Goal: Task Accomplishment & Management: Manage account settings

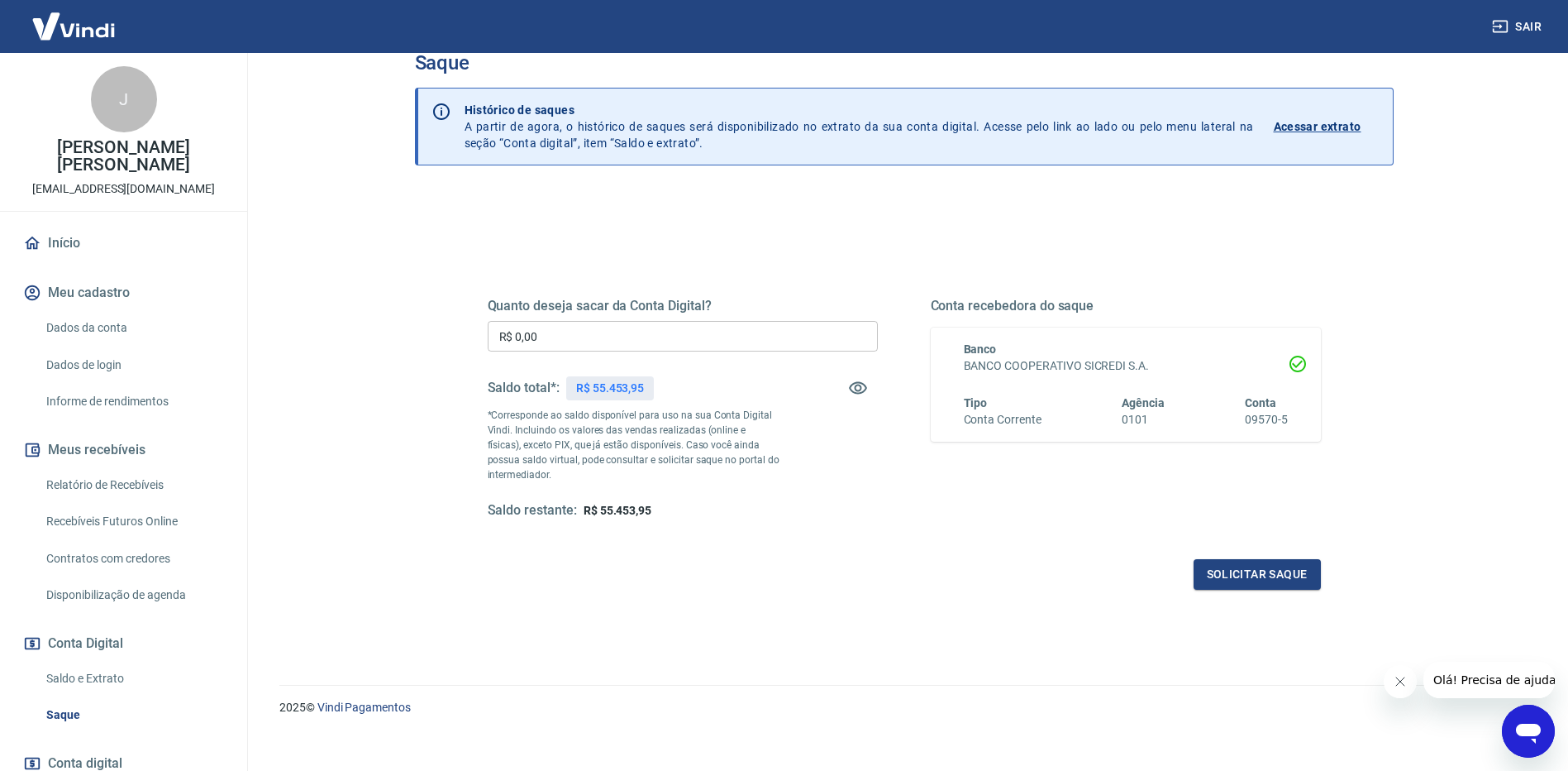
scroll to position [50, 0]
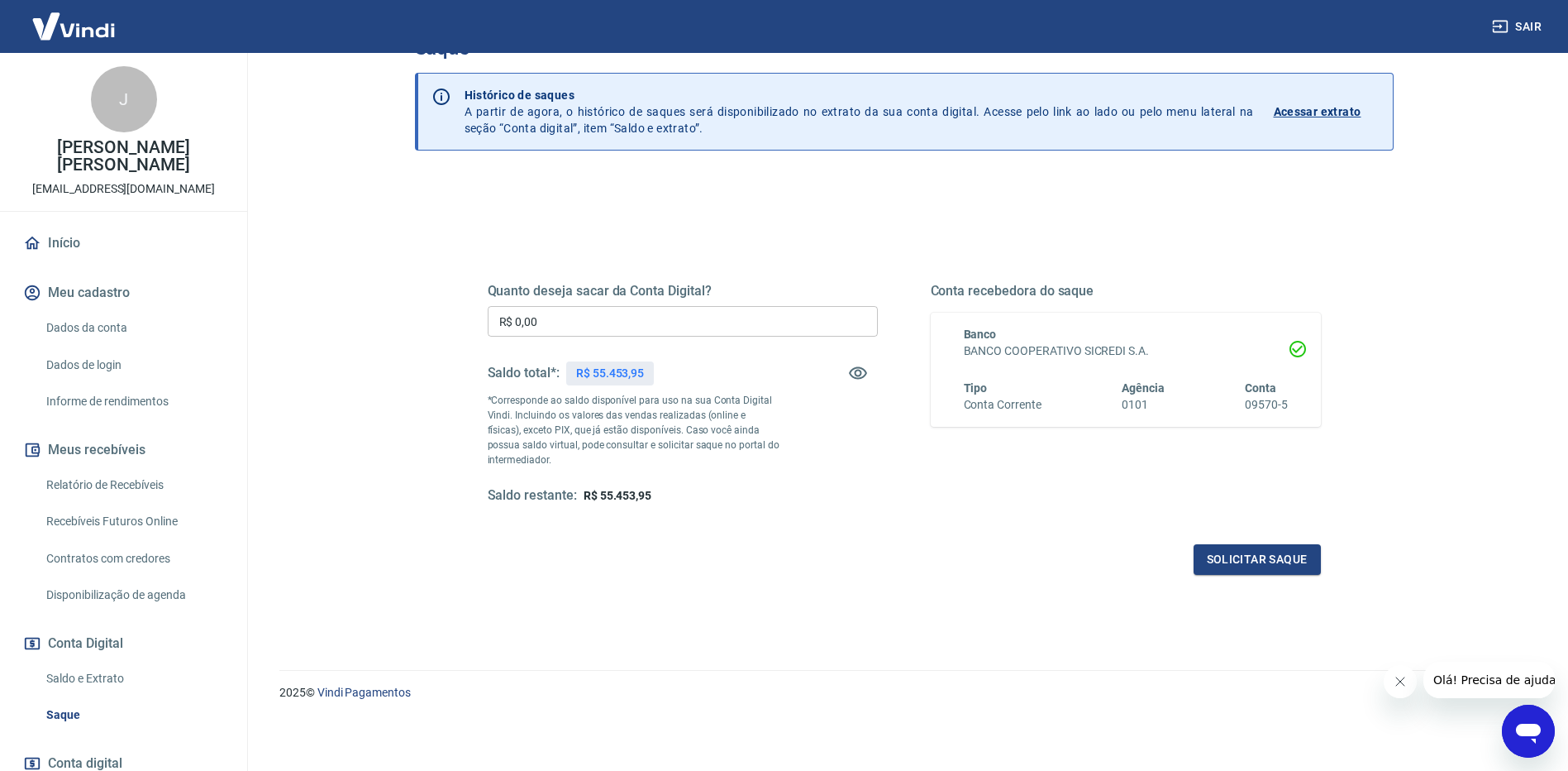
click at [536, 433] on p "*Corresponde ao saldo disponível para uso na sua Conta Digital Vindi. Incluindo…" at bounding box center [633, 430] width 293 height 74
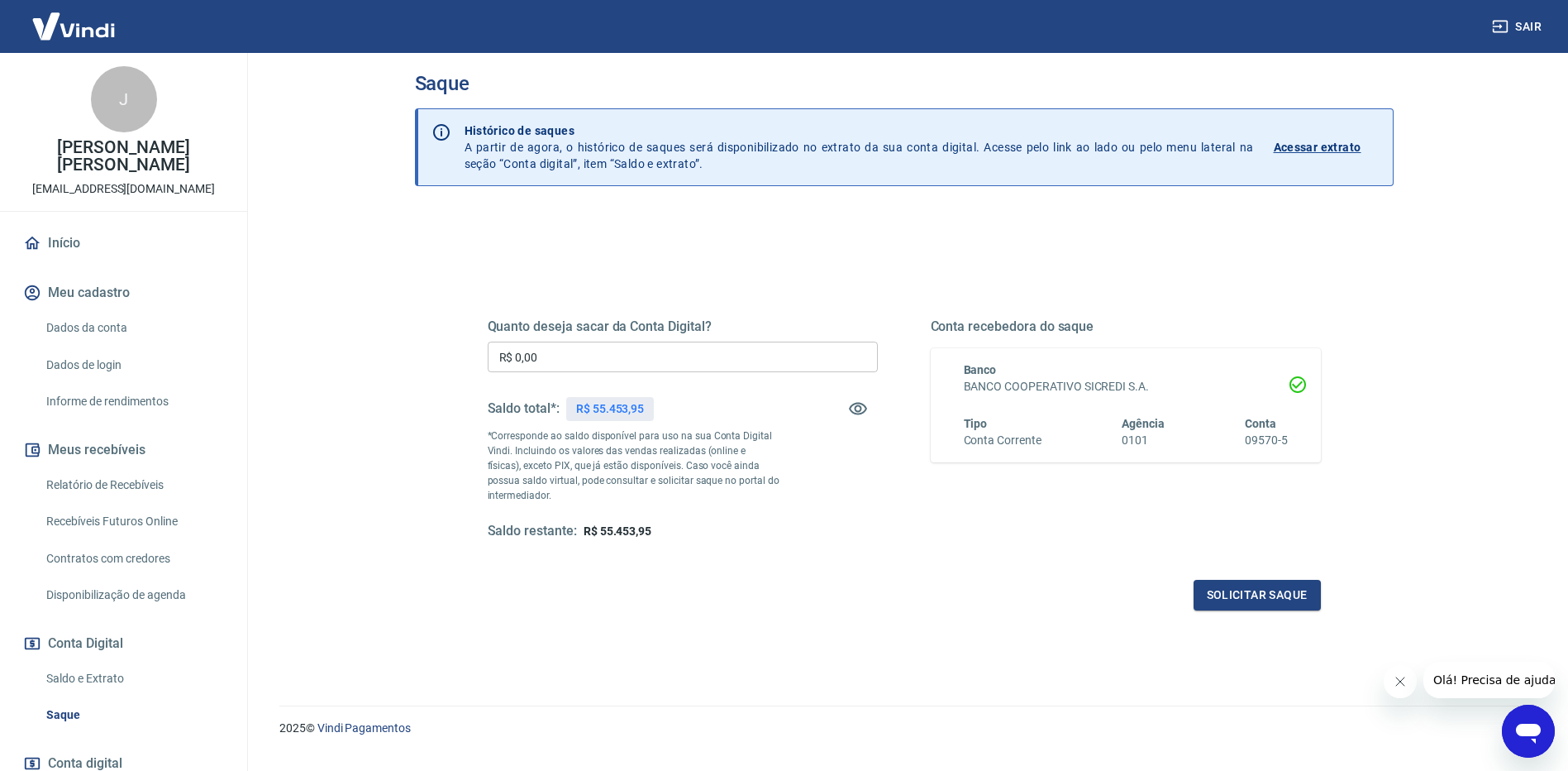
scroll to position [0, 0]
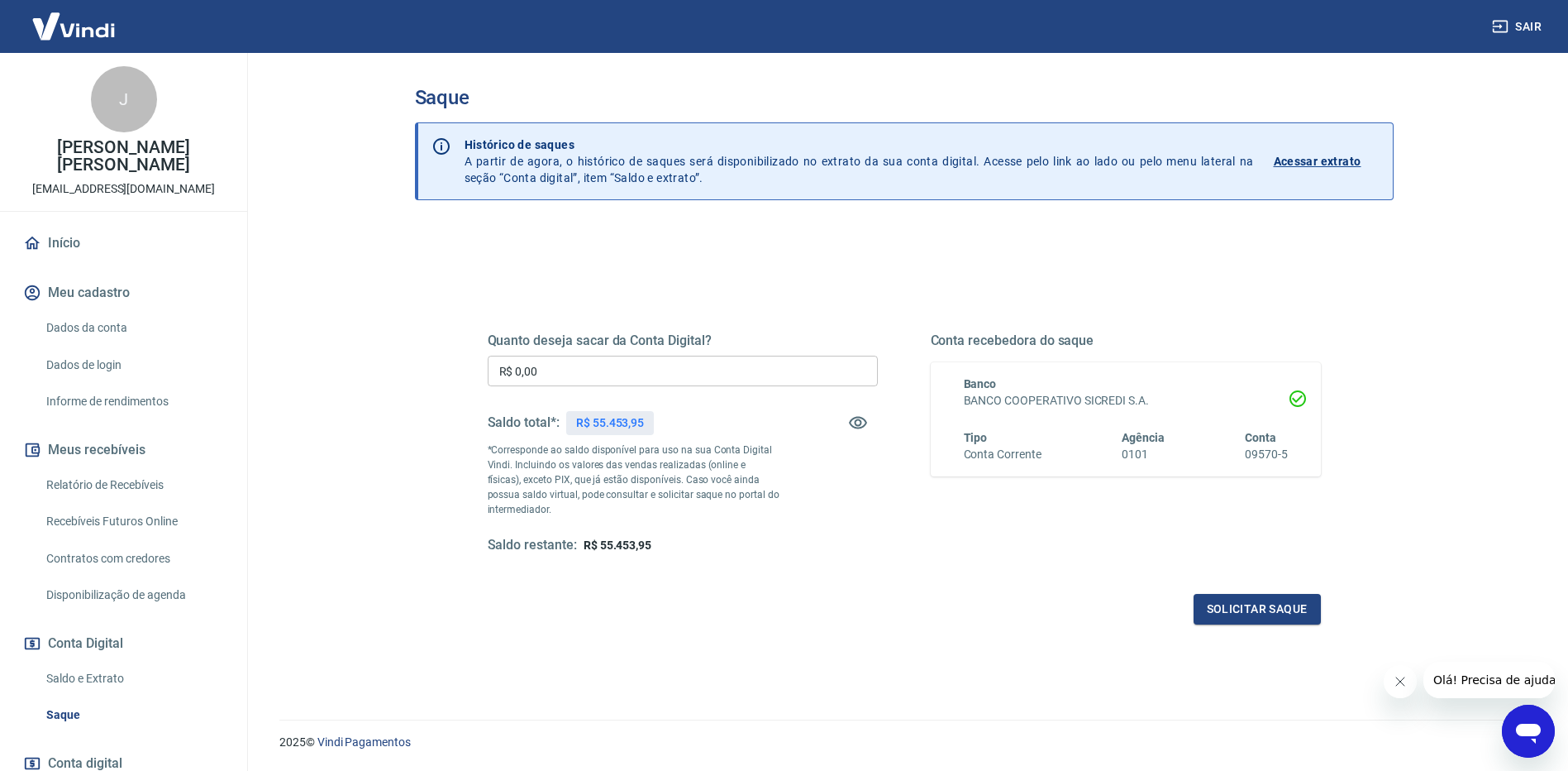
click at [1304, 166] on p "Acessar extrato" at bounding box center [1317, 161] width 88 height 17
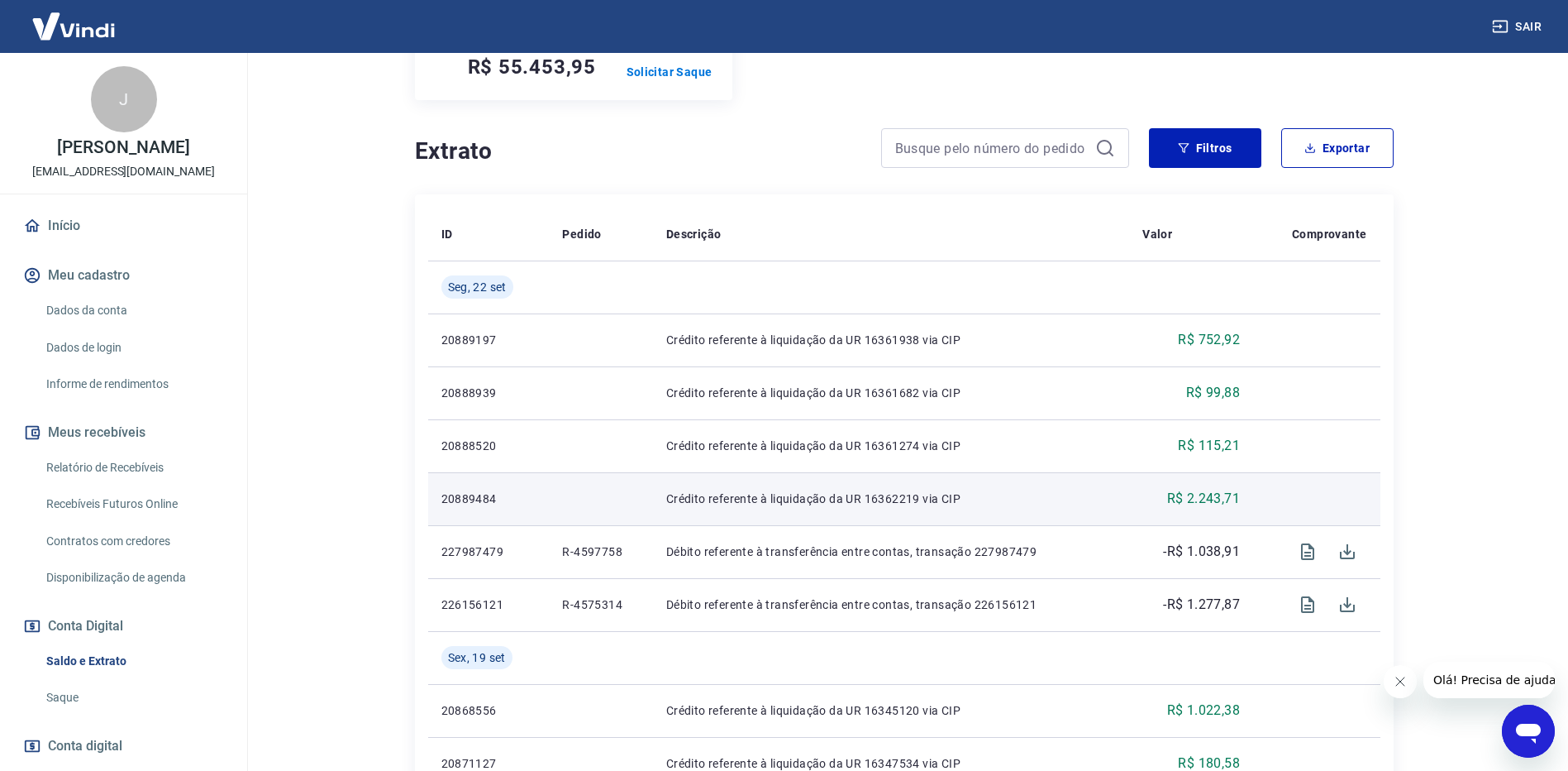
scroll to position [331, 0]
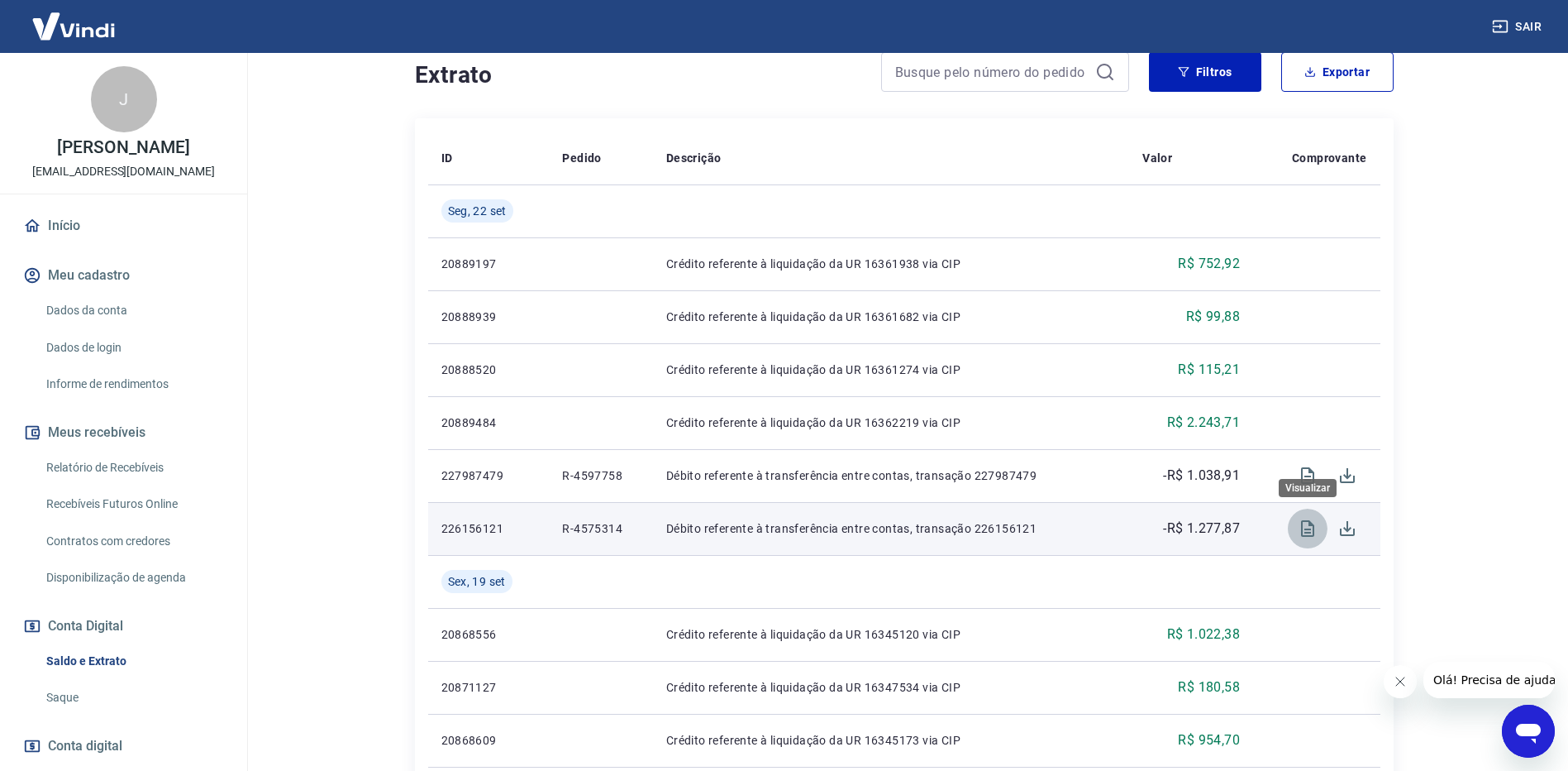
click at [1306, 534] on icon "Visualizar" at bounding box center [1307, 528] width 19 height 19
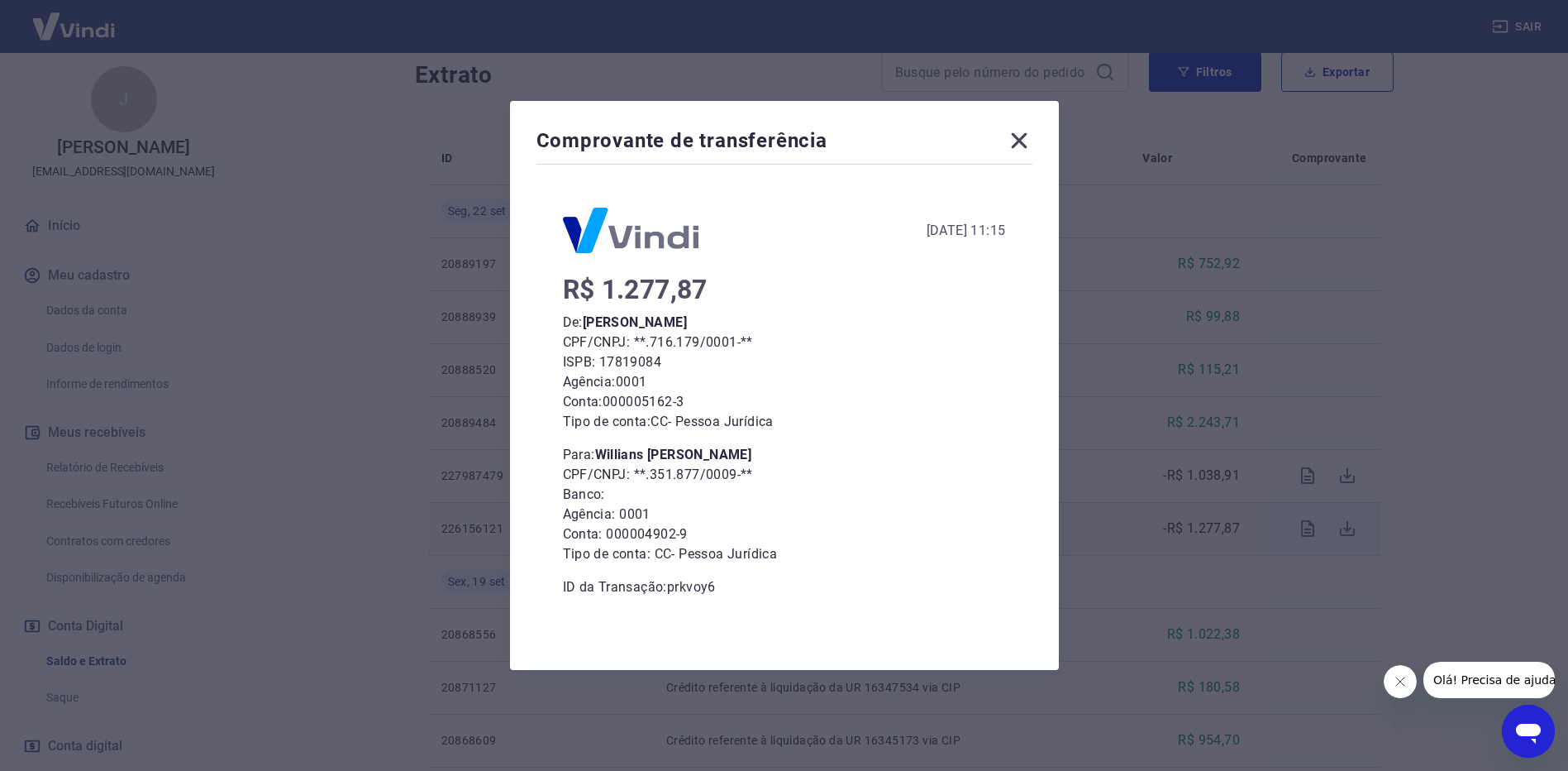
click at [1025, 141] on icon at bounding box center [1018, 141] width 16 height 16
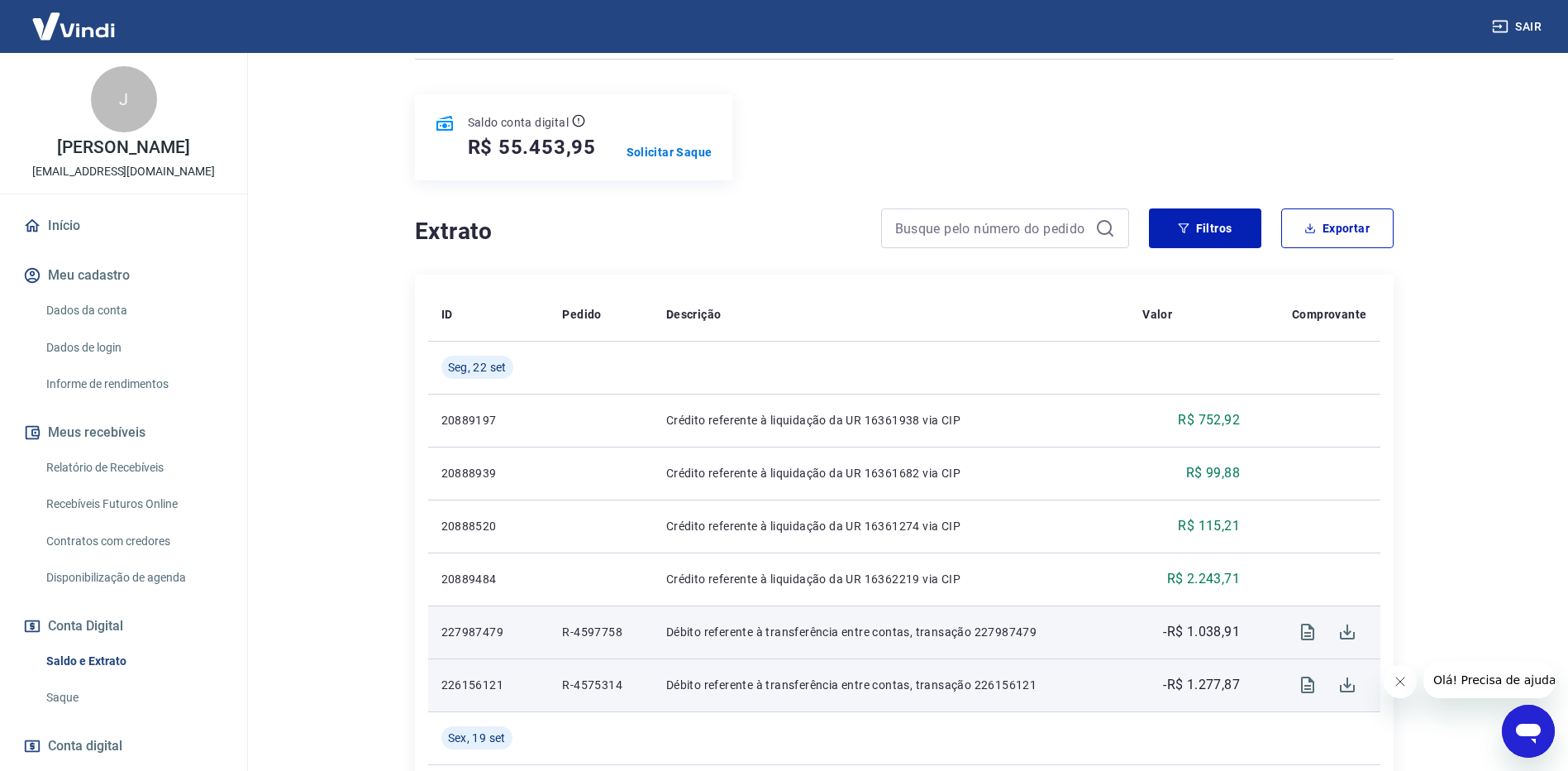
scroll to position [248, 0]
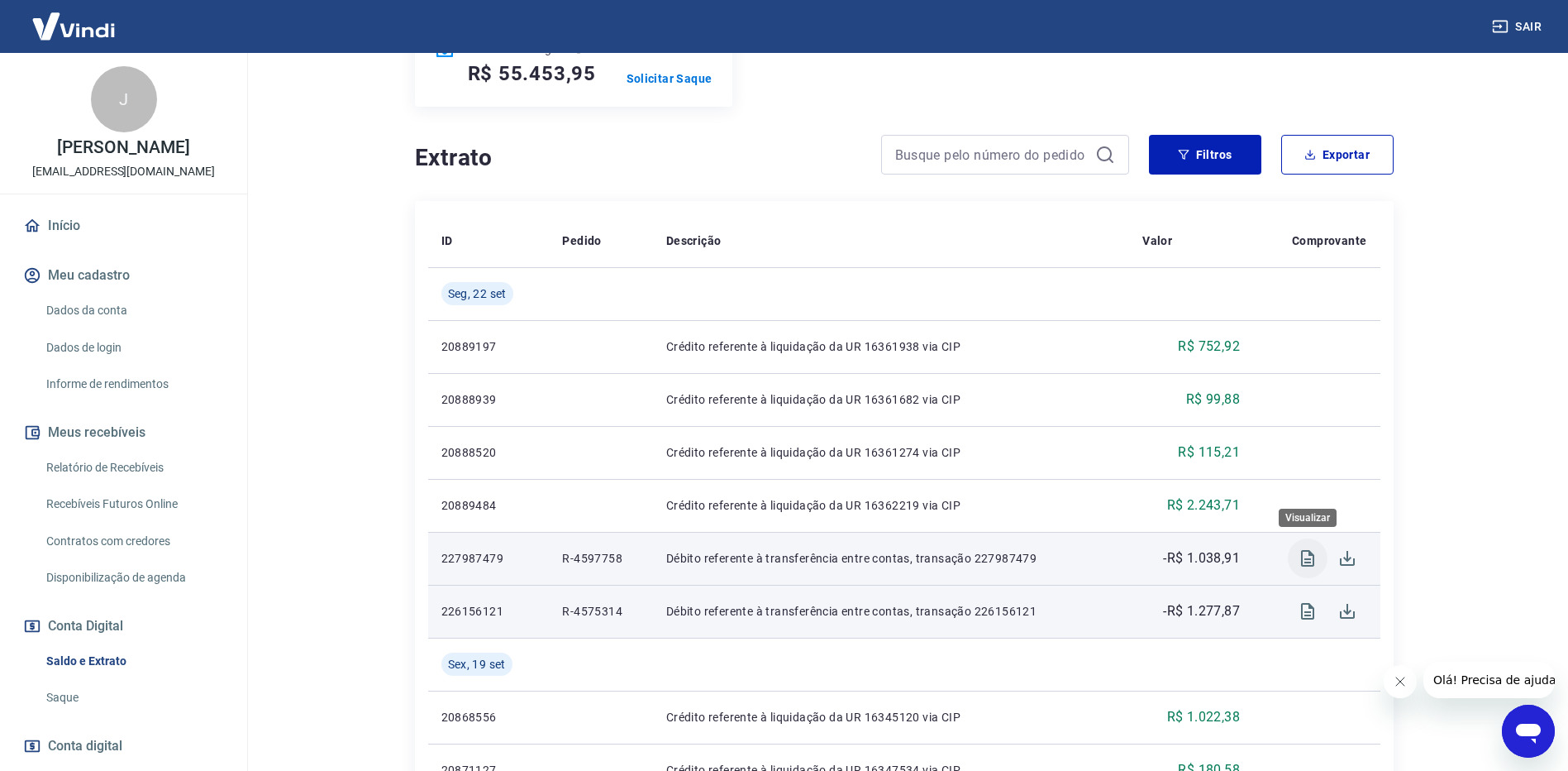
click at [1309, 566] on icon "Visualizar" at bounding box center [1308, 558] width 13 height 17
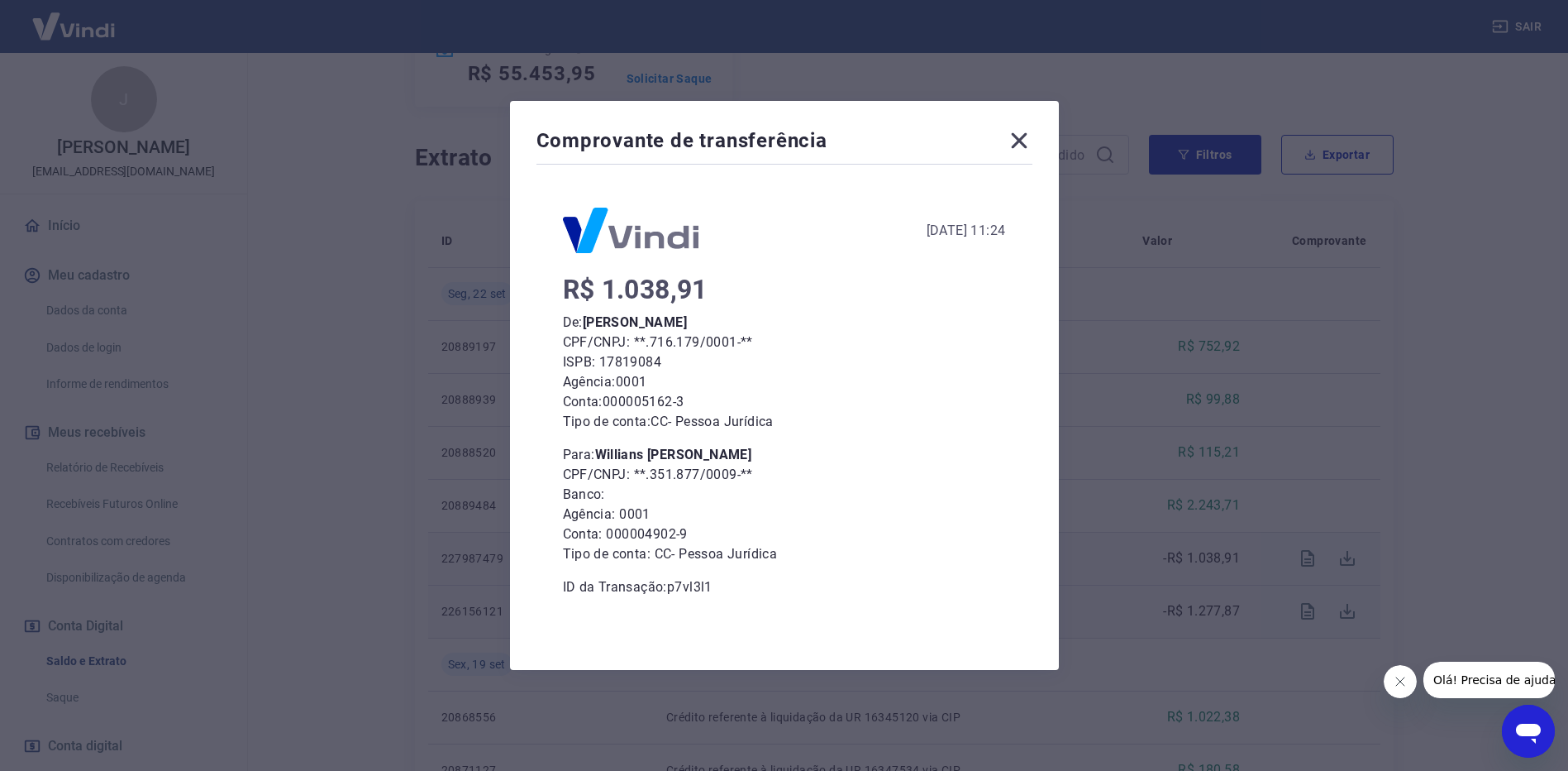
click at [1026, 143] on icon at bounding box center [1018, 141] width 16 height 16
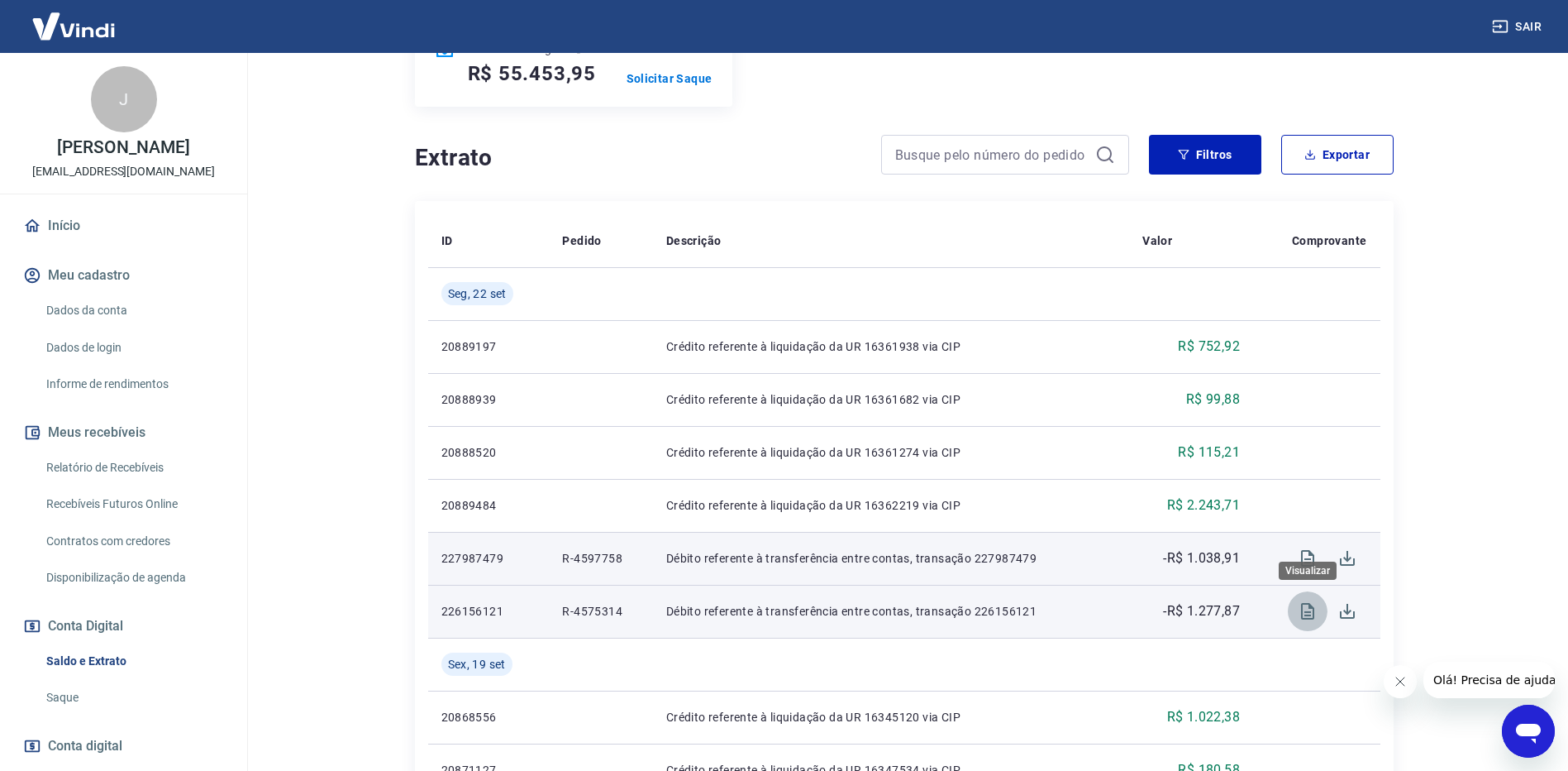
click at [1298, 610] on icon "Visualizar" at bounding box center [1307, 611] width 19 height 19
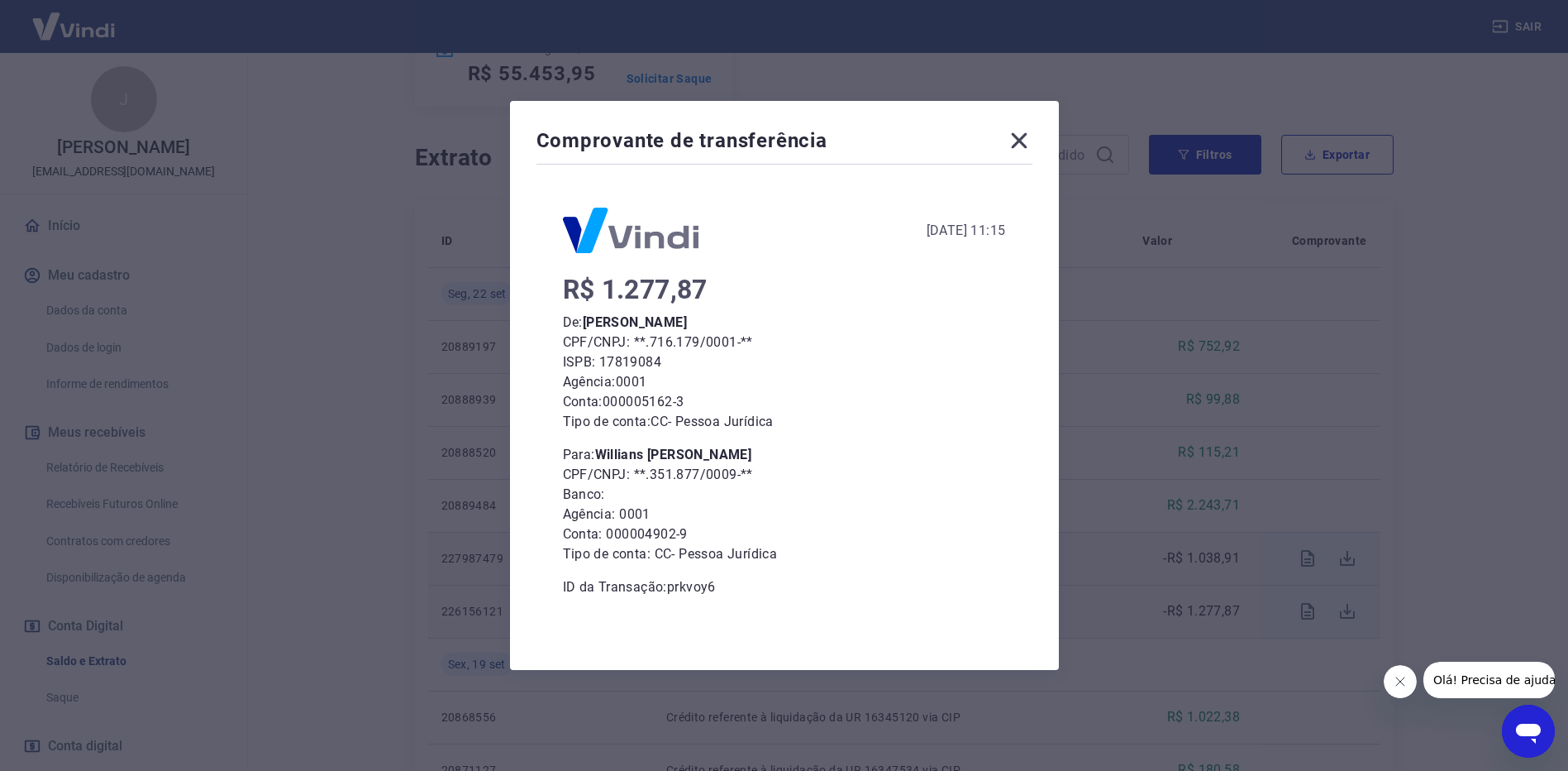
click at [1019, 135] on icon at bounding box center [1018, 141] width 16 height 16
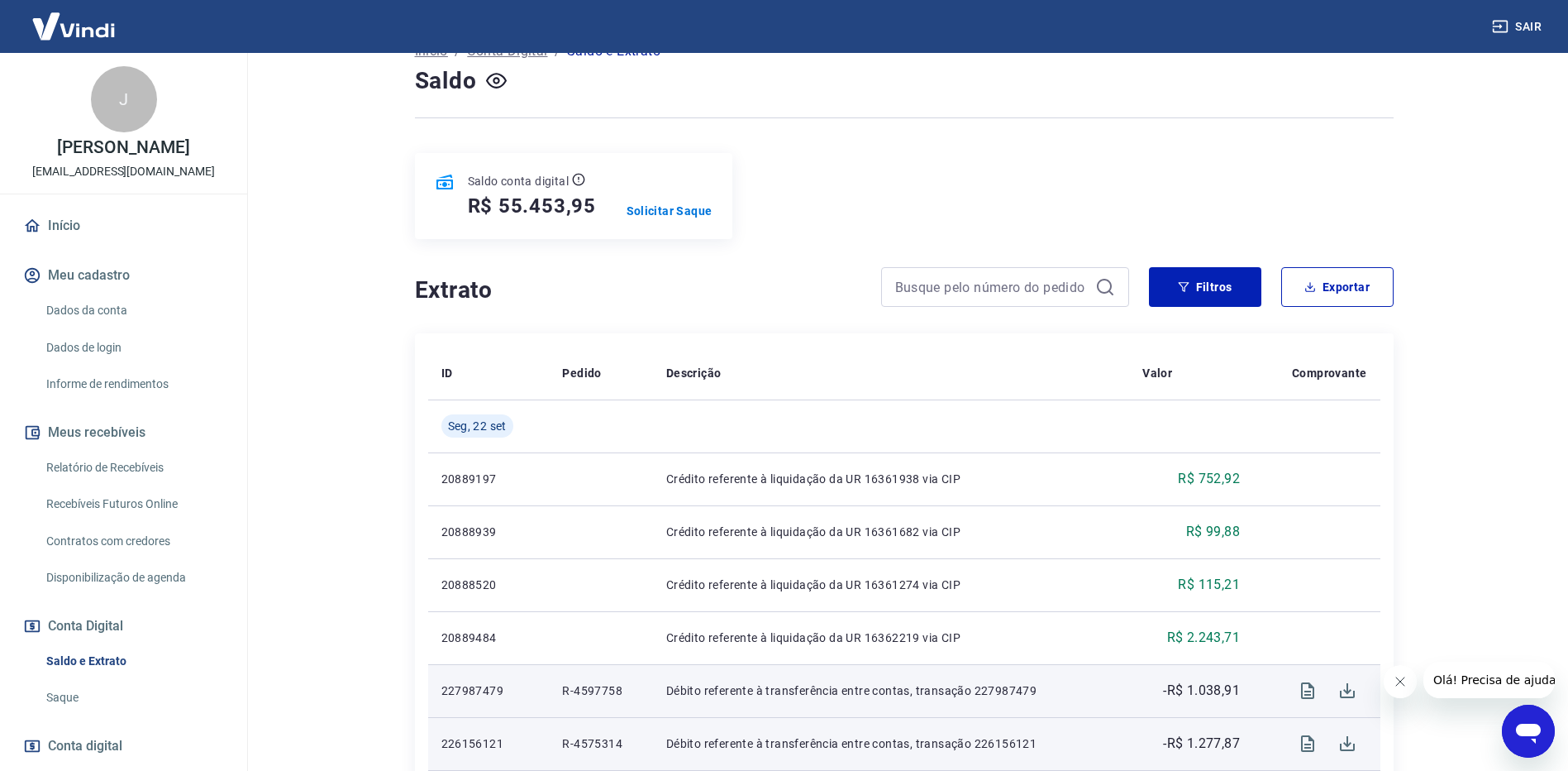
scroll to position [0, 0]
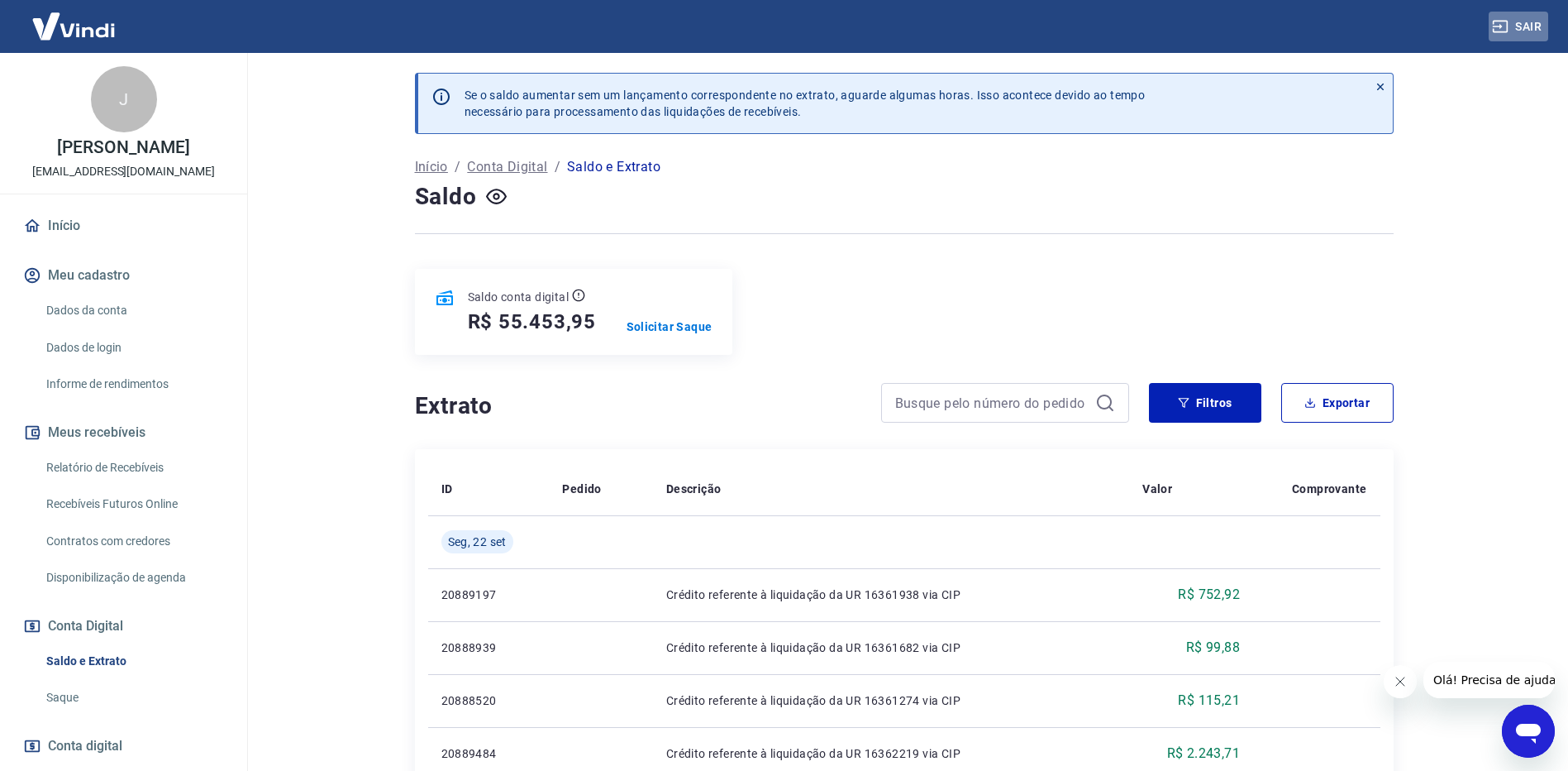
click at [1532, 25] on button "Sair" at bounding box center [1518, 26] width 59 height 31
